Goal: Task Accomplishment & Management: Complete application form

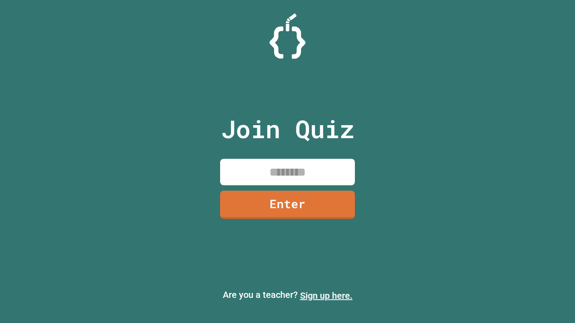
click at [326, 296] on link "Sign up here." at bounding box center [326, 296] width 53 height 11
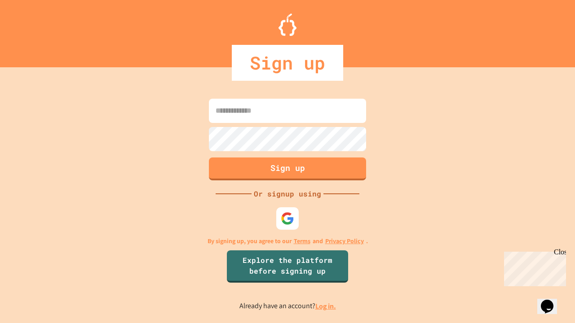
click at [326, 306] on link "Log in." at bounding box center [325, 306] width 21 height 9
